Goal: Check status: Check status

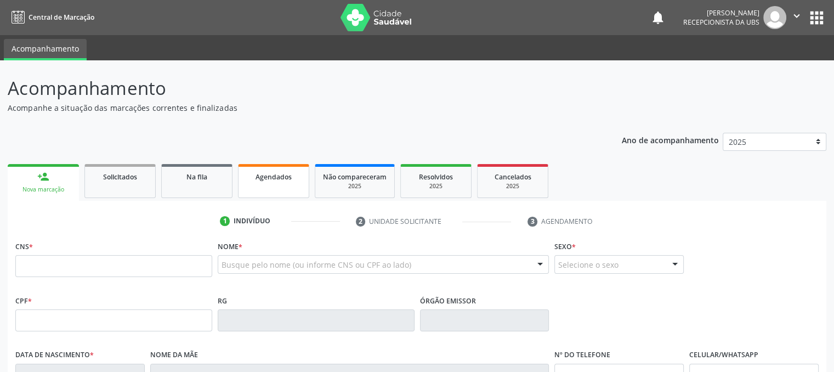
click at [271, 172] on div "Agendados" at bounding box center [273, 176] width 55 height 12
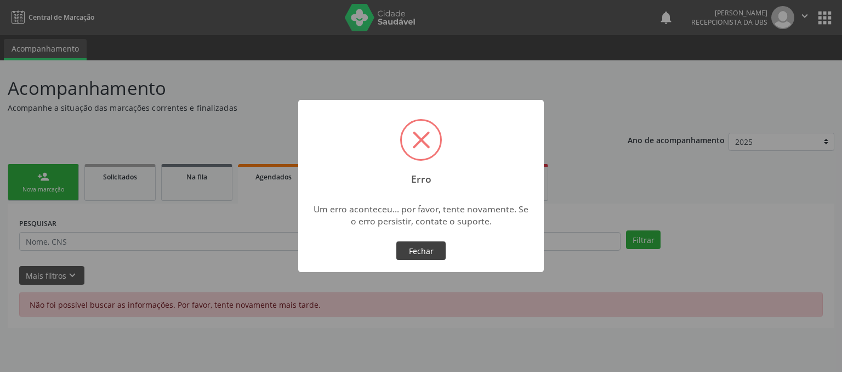
click at [425, 256] on button "Fechar" at bounding box center [420, 250] width 49 height 19
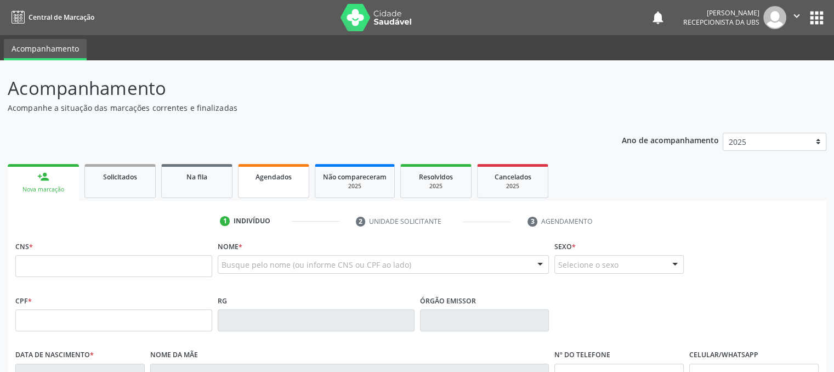
click at [276, 183] on link "Agendados" at bounding box center [273, 181] width 71 height 34
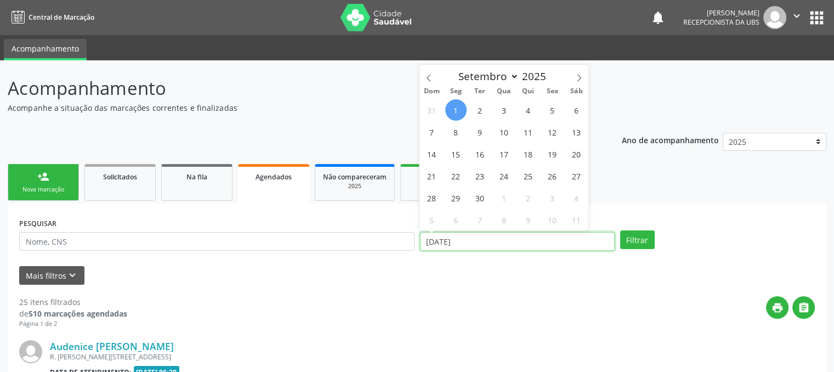
click at [568, 238] on input "[DATE]" at bounding box center [517, 241] width 195 height 19
click at [423, 77] on span at bounding box center [428, 74] width 19 height 19
select select "7"
click at [458, 139] on span "4" at bounding box center [455, 131] width 21 height 21
type input "04/08/2025"
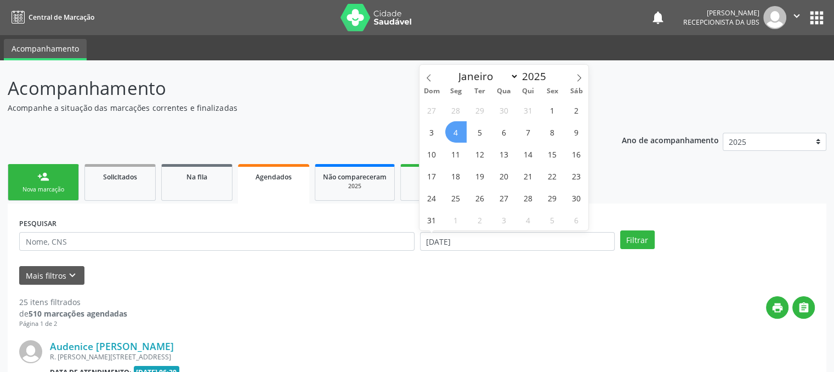
click at [458, 139] on span "4" at bounding box center [455, 131] width 21 height 21
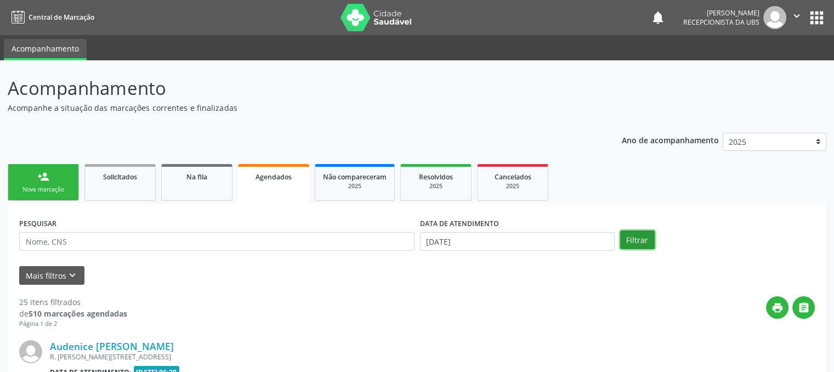
click at [633, 246] on button "Filtrar" at bounding box center [637, 239] width 35 height 19
drag, startPoint x: 822, startPoint y: 54, endPoint x: 807, endPoint y: 99, distance: 47.5
click at [807, 99] on div "Central de Marcação notifications Ericka Evelliny Ferraz Ferreira Recepcionista…" at bounding box center [417, 186] width 834 height 372
click at [769, 309] on button "print" at bounding box center [777, 307] width 22 height 22
click at [484, 246] on input "04/08/2025" at bounding box center [517, 241] width 195 height 19
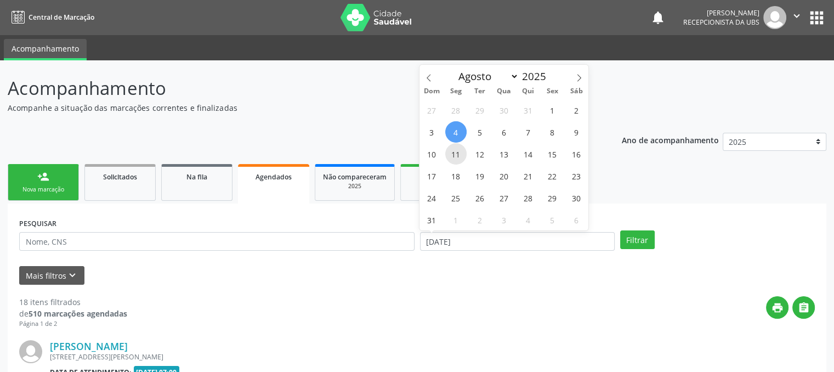
click at [458, 152] on span "11" at bounding box center [455, 153] width 21 height 21
type input "11/08/2025"
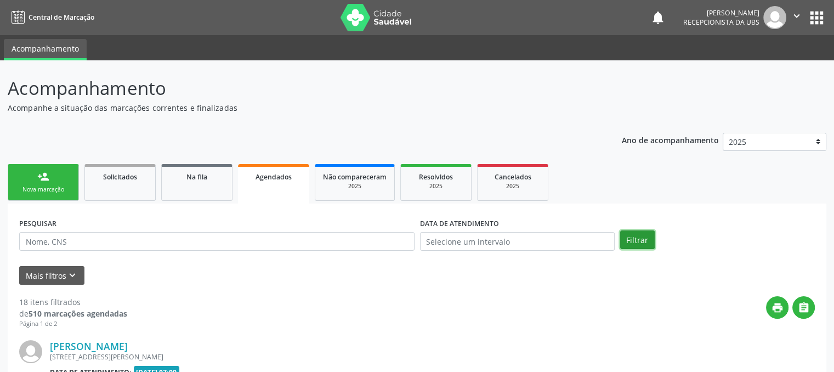
click at [647, 244] on button "Filtrar" at bounding box center [637, 239] width 35 height 19
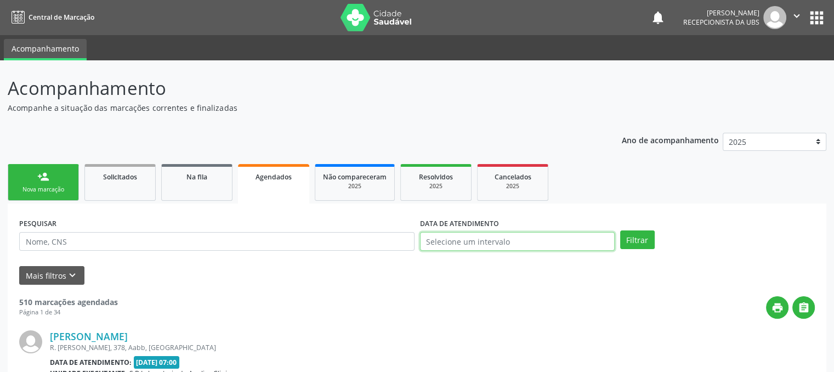
click at [473, 240] on input "text" at bounding box center [517, 241] width 195 height 19
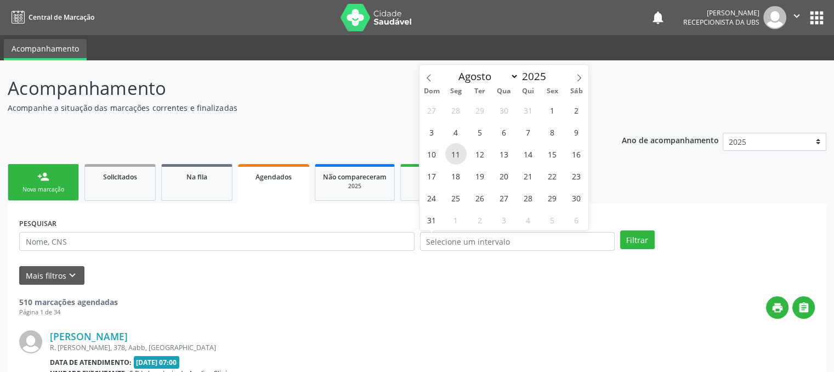
click at [456, 157] on span "11" at bounding box center [455, 153] width 21 height 21
type input "11/08/2025"
click at [456, 157] on span "11" at bounding box center [455, 153] width 21 height 21
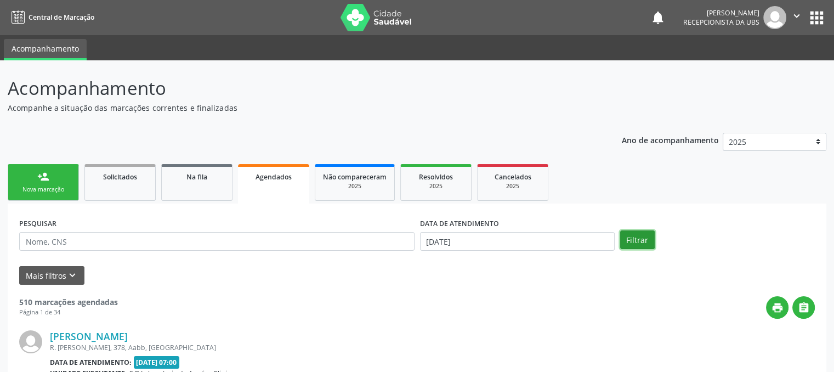
click at [623, 240] on button "Filtrar" at bounding box center [637, 239] width 35 height 19
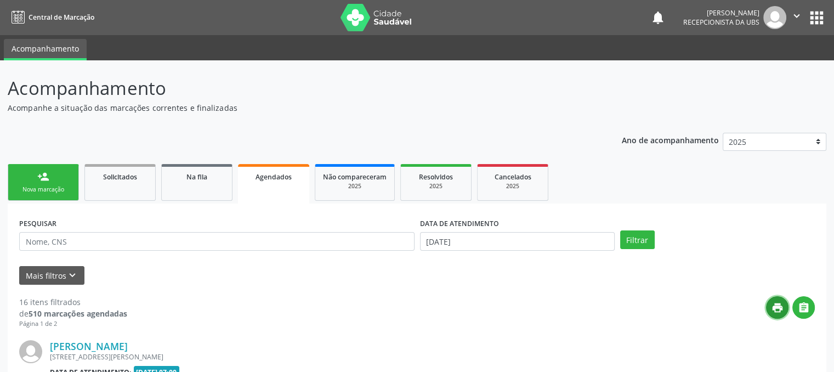
click at [783, 311] on button "print" at bounding box center [777, 307] width 22 height 22
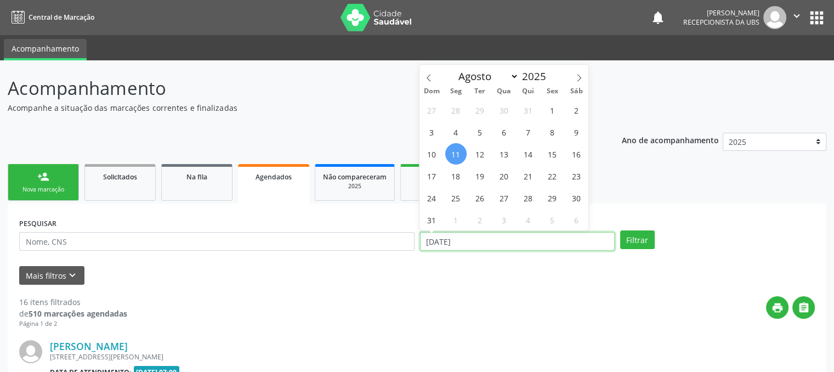
click at [489, 238] on input "11/08/2025" at bounding box center [517, 241] width 195 height 19
click at [461, 180] on span "18" at bounding box center [455, 175] width 21 height 21
type input "18/08/2025"
click at [461, 180] on span "18" at bounding box center [455, 175] width 21 height 21
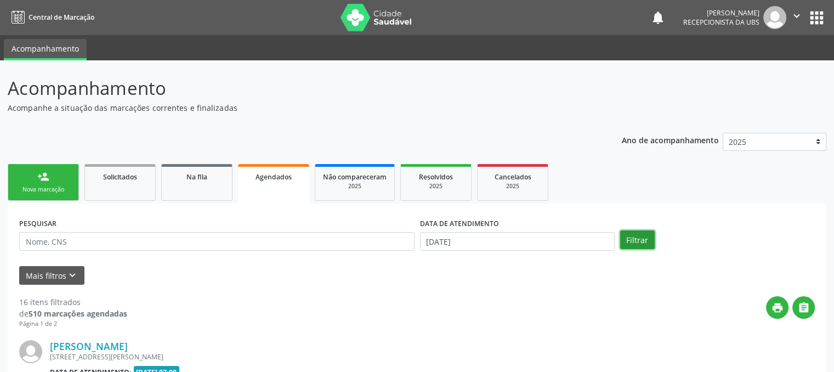
click at [634, 241] on button "Filtrar" at bounding box center [637, 239] width 35 height 19
click at [786, 305] on button "print" at bounding box center [777, 307] width 22 height 22
